Goal: Task Accomplishment & Management: Manage account settings

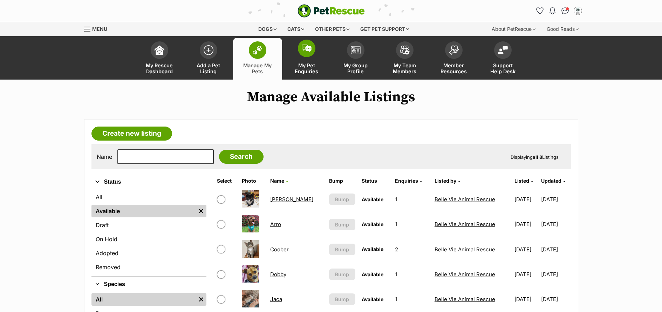
click at [305, 74] on span "My Pet Enquiries" at bounding box center [307, 68] width 32 height 12
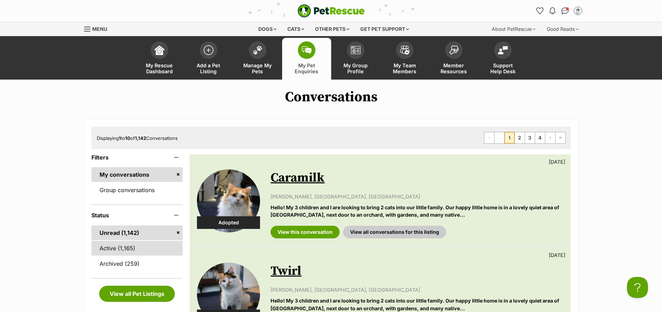
click at [133, 246] on link "Active (1,165)" at bounding box center [138, 248] width 92 height 15
click at [127, 251] on link "Active (1,165)" at bounding box center [138, 248] width 92 height 15
click at [259, 72] on span "Manage My Pets" at bounding box center [258, 68] width 32 height 12
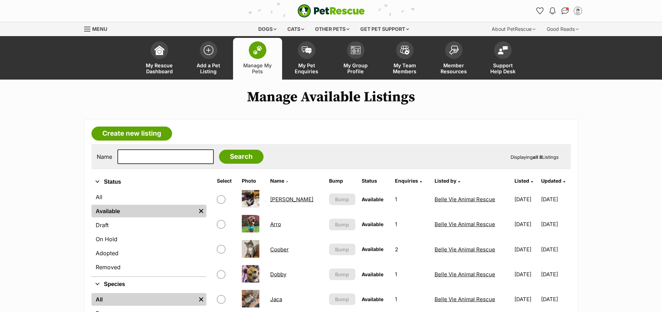
click at [278, 225] on link "Arro" at bounding box center [275, 224] width 11 height 7
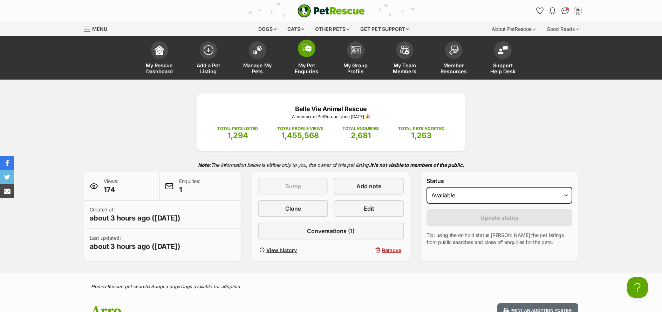
click at [303, 58] on link "My Pet Enquiries" at bounding box center [306, 59] width 49 height 42
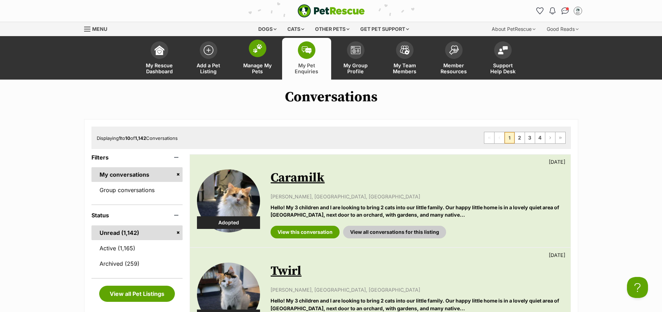
click at [261, 73] on span "Manage My Pets" at bounding box center [258, 68] width 32 height 12
